Goal: Task Accomplishment & Management: Complete application form

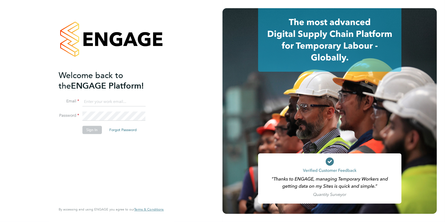
type input "[EMAIL_ADDRESS][DOMAIN_NAME]"
click at [91, 133] on button "Sign In" at bounding box center [91, 130] width 19 height 8
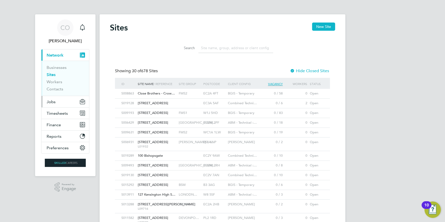
click at [54, 103] on span "Jobs" at bounding box center [51, 101] width 9 height 5
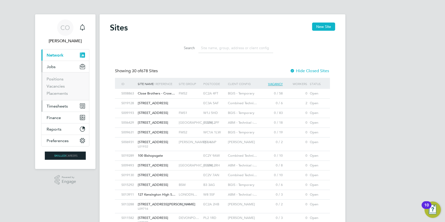
click at [52, 105] on span "Timesheets" at bounding box center [57, 106] width 21 height 5
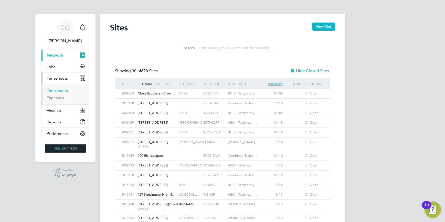
click at [56, 90] on link "Timesheets" at bounding box center [57, 90] width 21 height 5
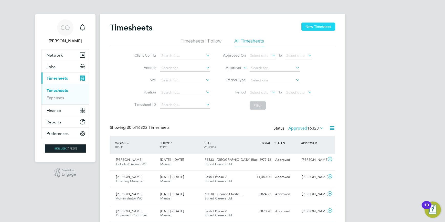
click at [320, 28] on button "New Timesheet" at bounding box center [319, 27] width 34 height 8
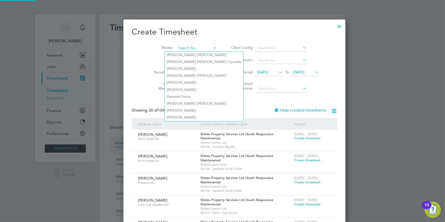
click at [185, 48] on input at bounding box center [197, 48] width 40 height 7
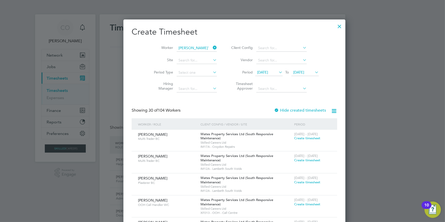
click at [186, 56] on li "Joe O' Sullivan" at bounding box center [199, 55] width 68 height 7
type input "Joe O'Sullivan"
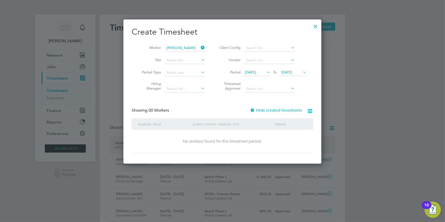
click at [302, 73] on icon at bounding box center [302, 72] width 0 height 7
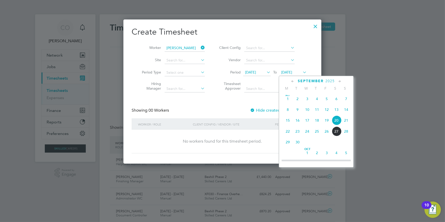
click at [349, 131] on span "28" at bounding box center [347, 132] width 10 height 10
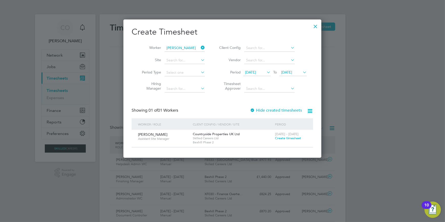
click at [283, 136] on span "Create timesheet" at bounding box center [288, 138] width 26 height 4
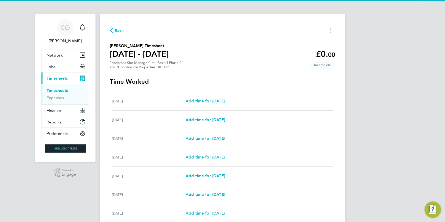
click at [202, 124] on div "Tue 23 Sep Add time for Tue 23 Sep Add time for Tue 23 Sep" at bounding box center [222, 120] width 221 height 19
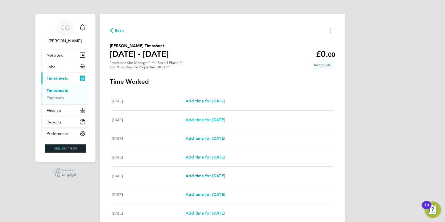
click at [204, 122] on span "Add time for Tue 23 Sep" at bounding box center [205, 119] width 39 height 5
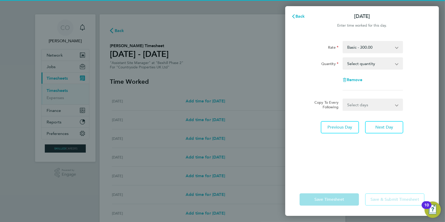
click at [360, 64] on select "Select quantity 0.5 1" at bounding box center [369, 63] width 53 height 11
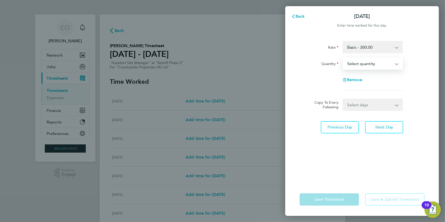
select select "1"
click at [343, 58] on select "Select quantity 0.5 1" at bounding box center [369, 63] width 53 height 11
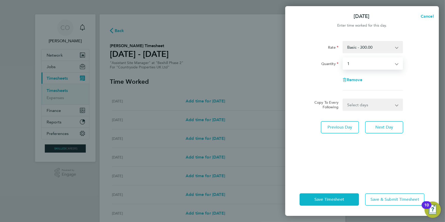
click at [364, 106] on select "Select days Day Weekday (Mon-Fri) Weekend (Sat-Sun) Wednesday Thursday Friday S…" at bounding box center [370, 104] width 54 height 11
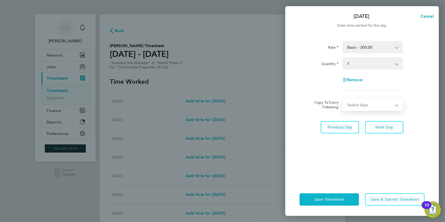
select select "WEEKDAY"
click at [343, 99] on select "Select days Day Weekday (Mon-Fri) Weekend (Sat-Sun) Wednesday Thursday Friday S…" at bounding box center [370, 104] width 54 height 11
select select "2025-09-28"
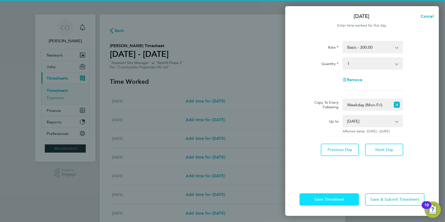
click at [343, 199] on span "Save Timesheet" at bounding box center [330, 199] width 30 height 5
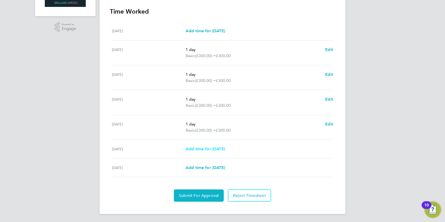
click at [198, 151] on span "Add time for Sat 27 Sep" at bounding box center [205, 149] width 39 height 5
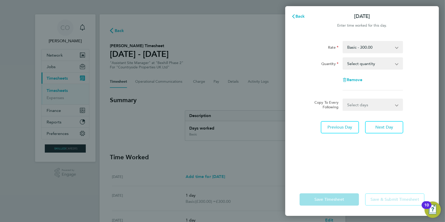
click at [355, 67] on select "Select quantity 0.5 1" at bounding box center [369, 63] width 53 height 11
select select "1"
click at [343, 58] on select "Select quantity 0.5 1" at bounding box center [369, 63] width 53 height 11
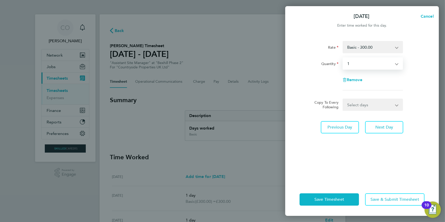
click at [362, 107] on select "Select days Sunday" at bounding box center [370, 104] width 54 height 11
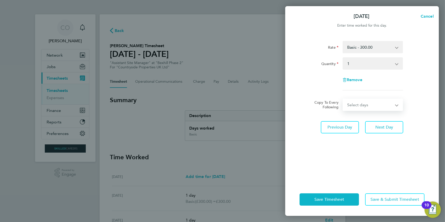
click at [347, 163] on div "Rate Basic - 300.00 Quantity Select quantity 0.5 1 Remove Copy To Every Followi…" at bounding box center [362, 109] width 154 height 148
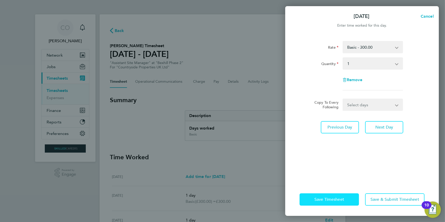
click at [338, 202] on button "Save Timesheet" at bounding box center [329, 199] width 59 height 12
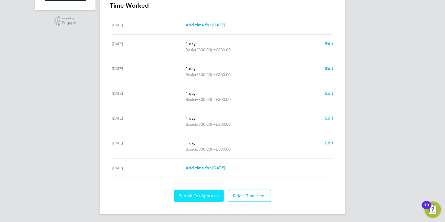
click at [204, 194] on span "Submit For Approval" at bounding box center [199, 195] width 40 height 5
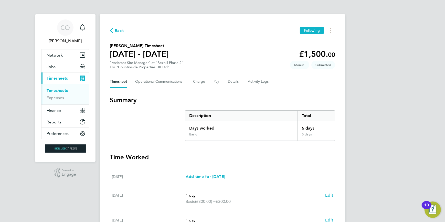
click at [61, 77] on span "Timesheets" at bounding box center [57, 78] width 21 height 5
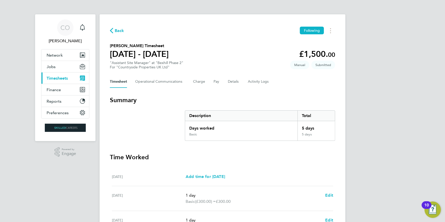
click at [61, 77] on span "Timesheets" at bounding box center [57, 78] width 21 height 5
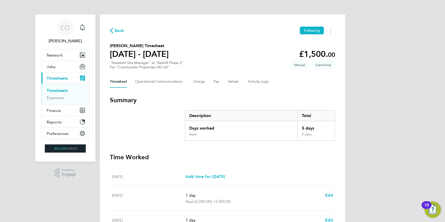
click at [58, 89] on link "Timesheets" at bounding box center [57, 90] width 21 height 5
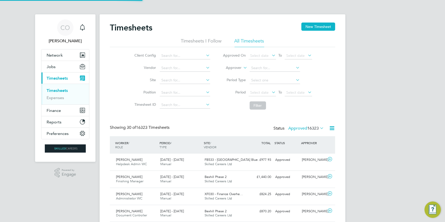
scroll to position [13, 44]
click at [315, 29] on button "New Timesheet" at bounding box center [319, 27] width 34 height 8
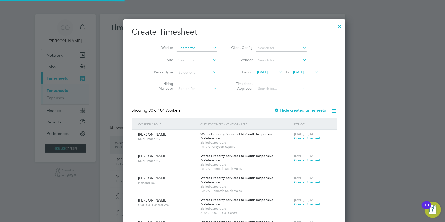
click at [193, 46] on input at bounding box center [197, 48] width 40 height 7
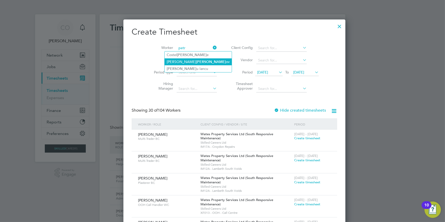
type input "Nikolay Petrov"
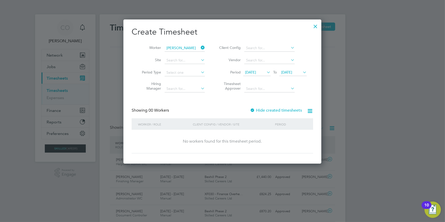
click at [302, 71] on icon at bounding box center [302, 72] width 0 height 7
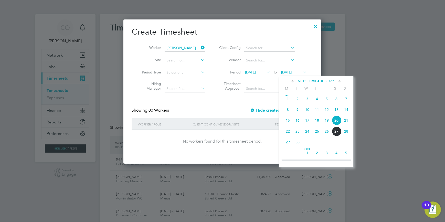
click at [349, 134] on span "28" at bounding box center [347, 132] width 10 height 10
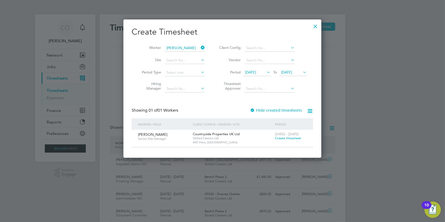
click at [291, 141] on div "22 - 28 Sep 2025 Create timesheet" at bounding box center [291, 137] width 34 height 14
click at [292, 139] on span "Create timesheet" at bounding box center [288, 138] width 26 height 4
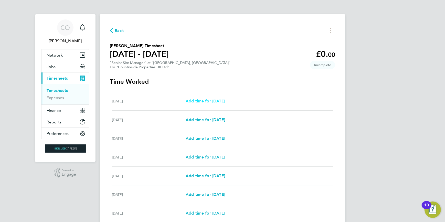
click at [202, 103] on span "Add time for Mon 22 Sep" at bounding box center [205, 101] width 39 height 5
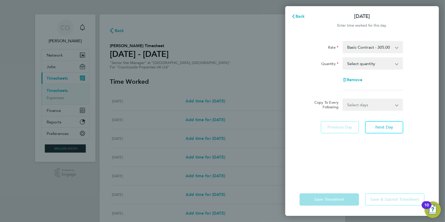
drag, startPoint x: 368, startPoint y: 63, endPoint x: 367, endPoint y: 68, distance: 4.8
click at [368, 63] on select "Select quantity 0.5 1" at bounding box center [369, 63] width 53 height 11
select select "1"
click at [343, 58] on select "Select quantity 0.5 1" at bounding box center [369, 63] width 53 height 11
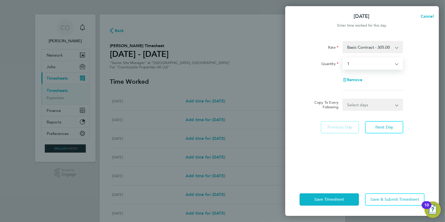
click at [366, 101] on select "Select days Day Weekday (Mon-Fri) Weekend (Sat-Sun) Tuesday Wednesday Thursday …" at bounding box center [370, 104] width 54 height 11
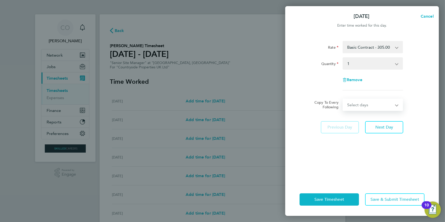
select select "WEEKDAY"
click at [343, 99] on select "Select days Day Weekday (Mon-Fri) Weekend (Sat-Sun) Tuesday Wednesday Thursday …" at bounding box center [370, 104] width 54 height 11
select select "2025-09-28"
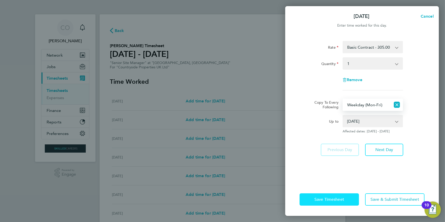
click at [336, 200] on span "Save Timesheet" at bounding box center [330, 199] width 30 height 5
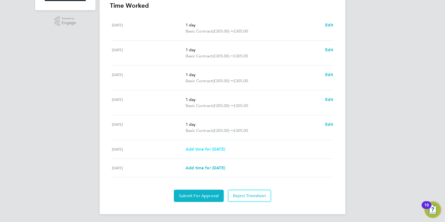
click at [215, 147] on span "Add time for Sat 27 Sep" at bounding box center [205, 149] width 39 height 5
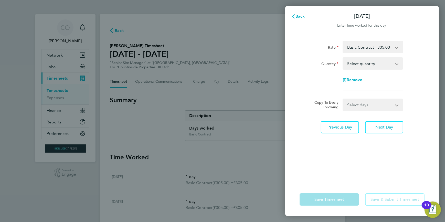
click at [383, 59] on select "Select quantity 0.5 1" at bounding box center [369, 63] width 53 height 11
select select "1"
click at [343, 58] on select "Select quantity 0.5 1" at bounding box center [369, 63] width 53 height 11
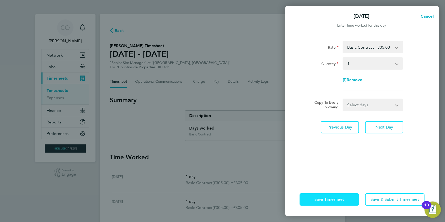
click at [335, 195] on button "Save Timesheet" at bounding box center [329, 199] width 59 height 12
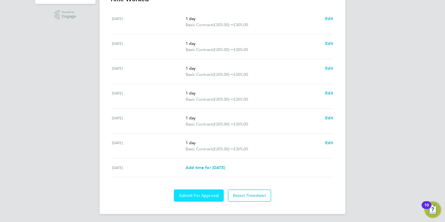
click at [212, 197] on span "Submit For Approval" at bounding box center [199, 195] width 40 height 5
